Goal: Information Seeking & Learning: Find specific fact

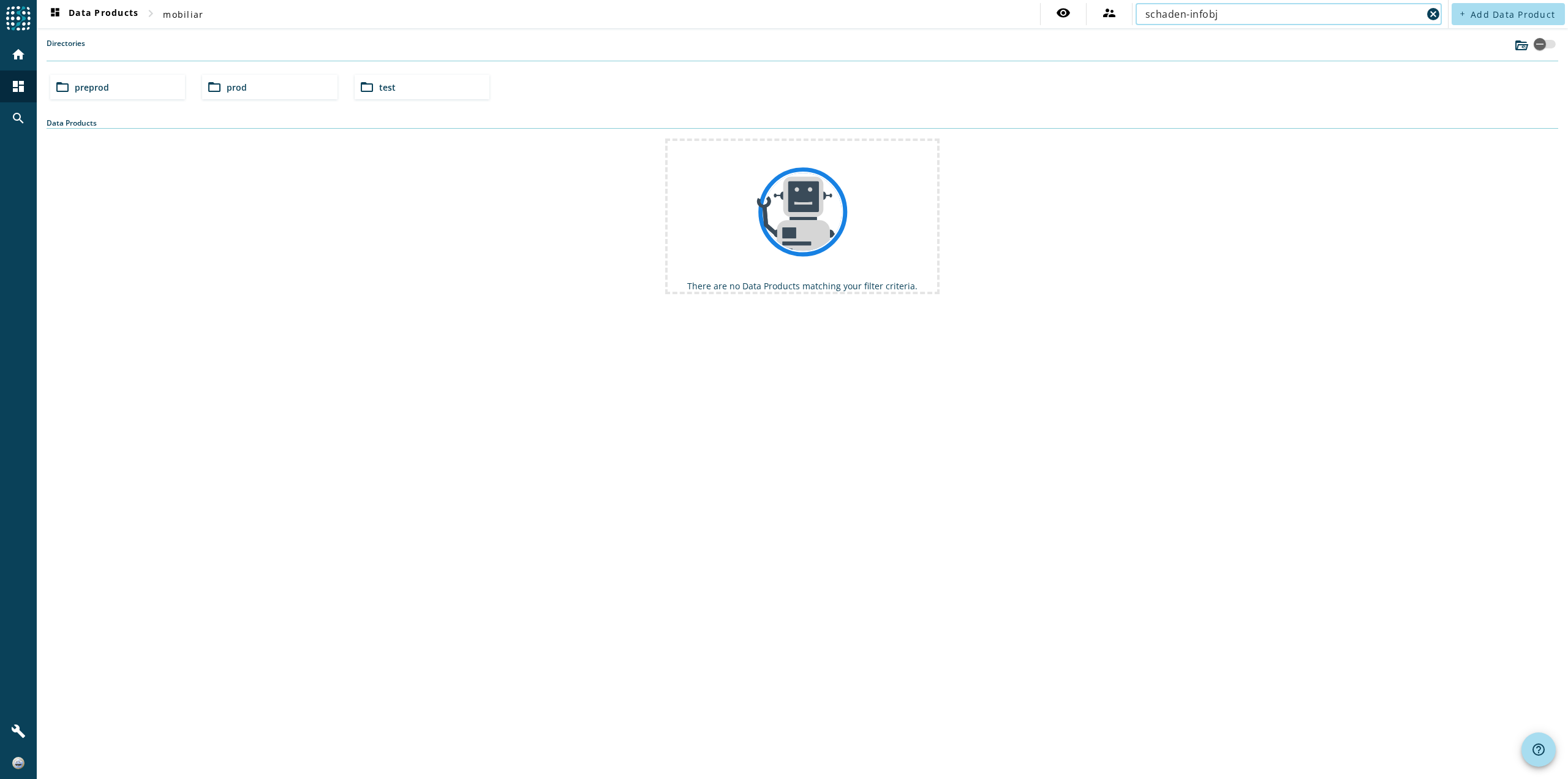
click at [274, 95] on div "Directories folder_open preprod folder_open prod folder_open test Data Products…" at bounding box center [802, 166] width 1512 height 257
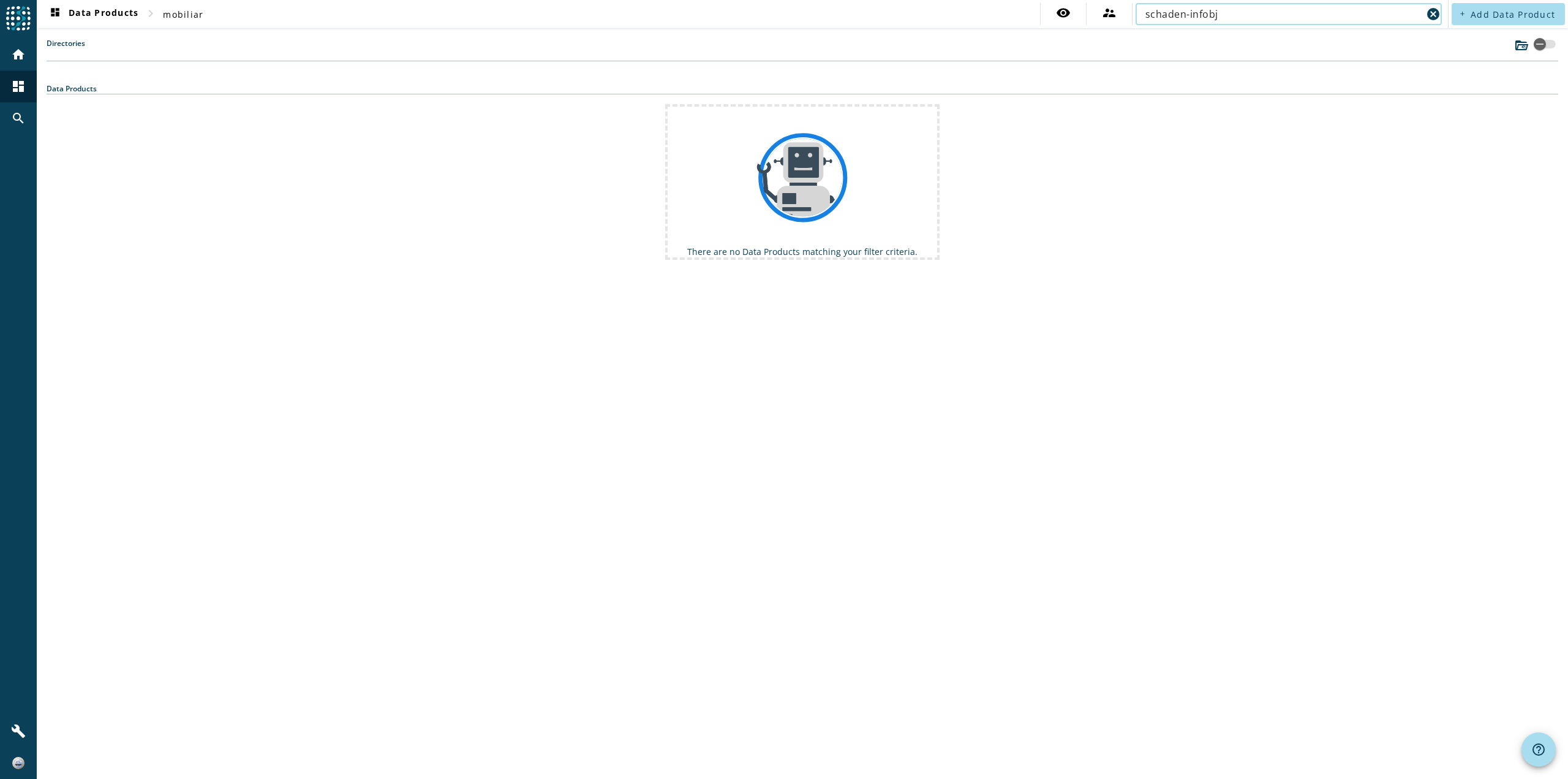
click at [1181, 18] on input "schaden-infobj" at bounding box center [1284, 14] width 277 height 15
click at [1231, 17] on input "schaden-infobj" at bounding box center [1284, 14] width 277 height 15
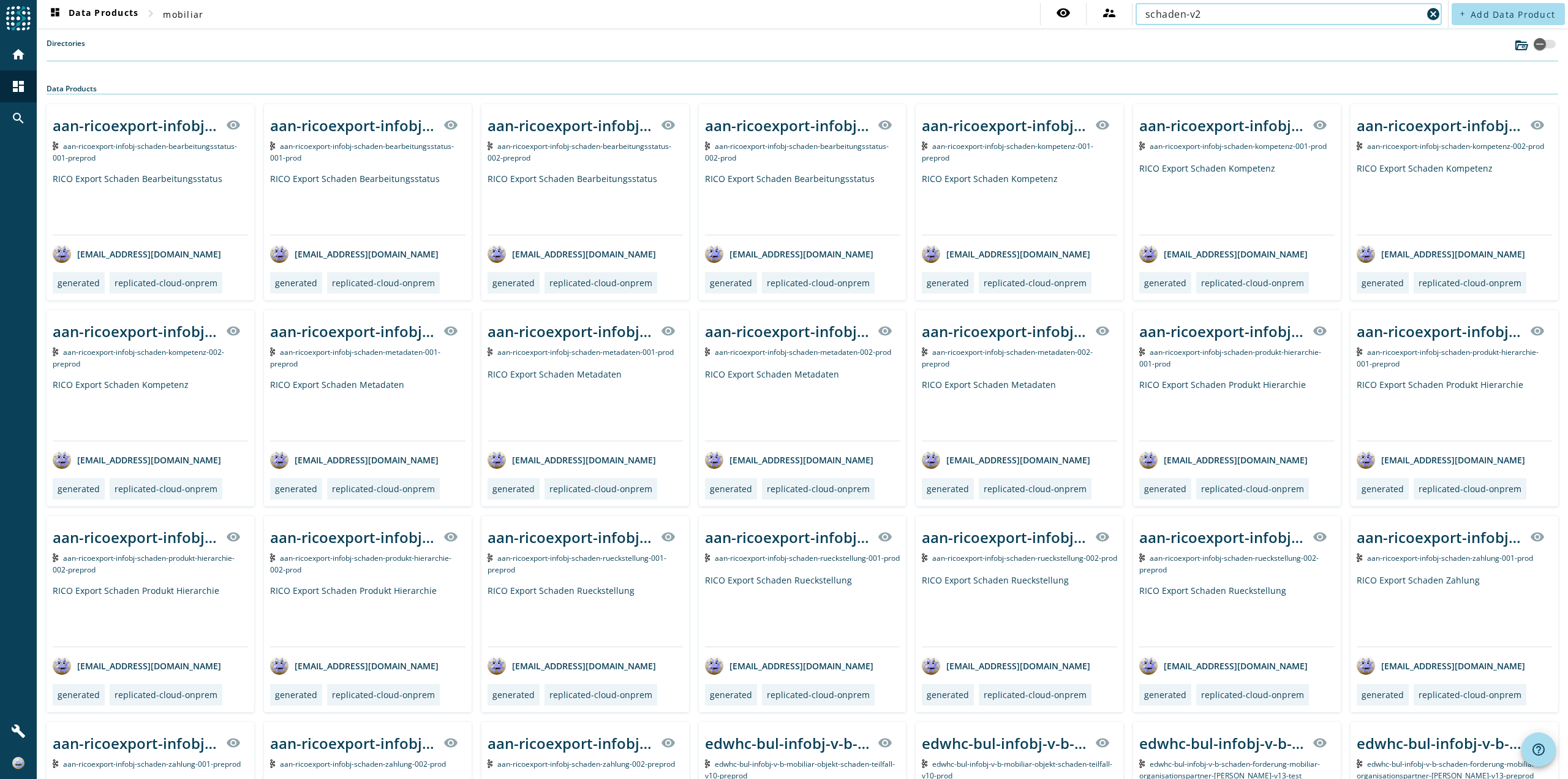
type input "schaden-v2"
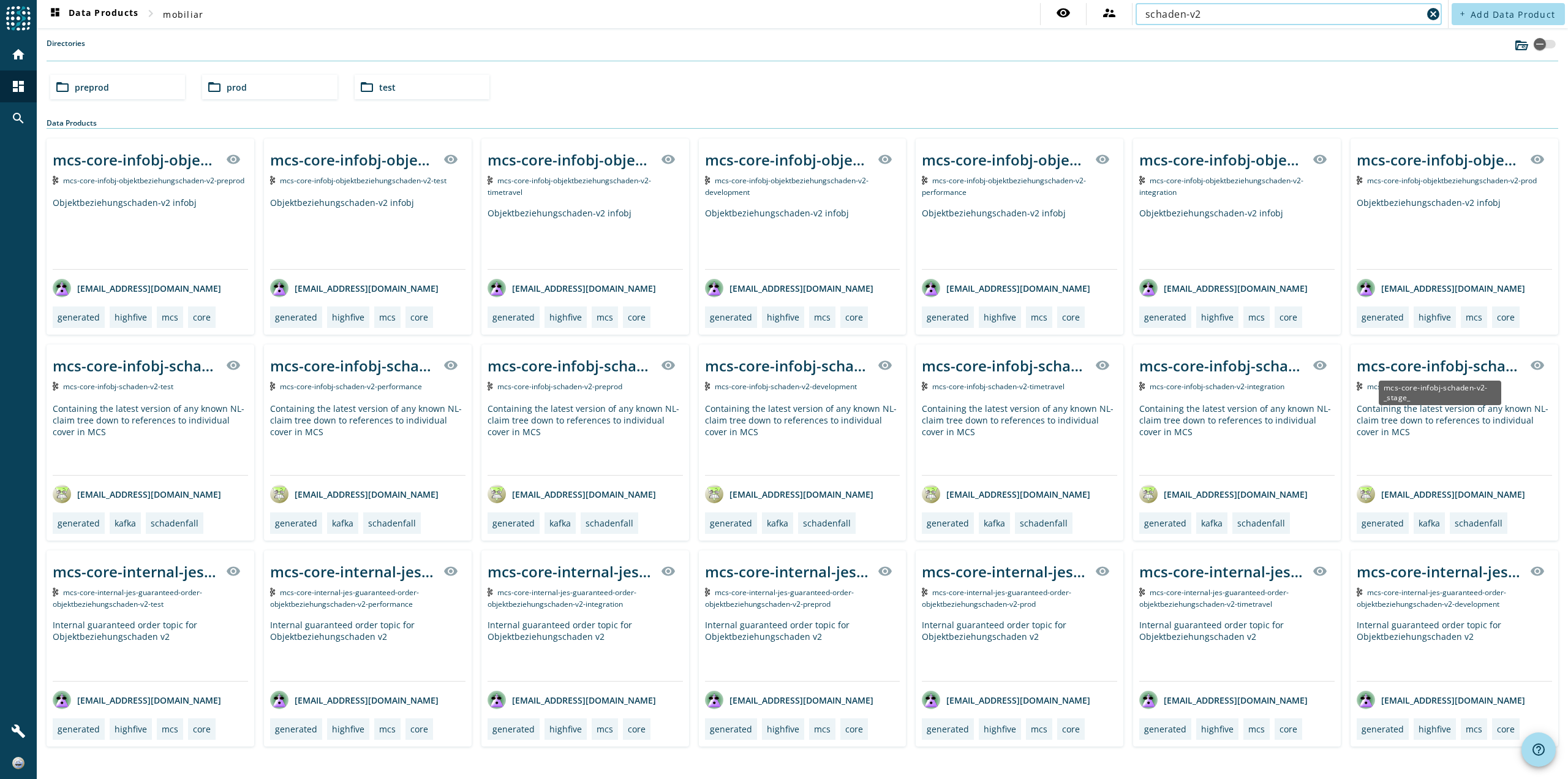
click at [1411, 367] on div "mcs-core-infobj-schaden-v2-_stage_" at bounding box center [1440, 366] width 166 height 20
